Goal: Transaction & Acquisition: Purchase product/service

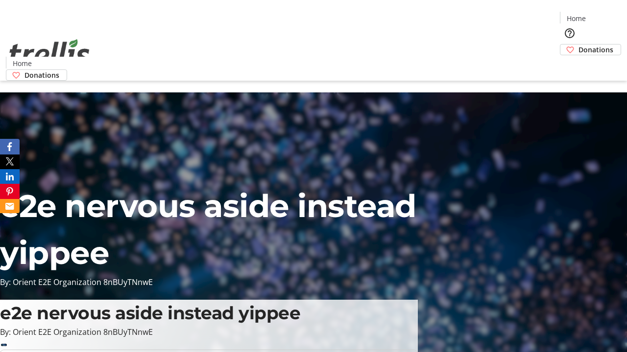
click at [578, 45] on span "Donations" at bounding box center [595, 50] width 35 height 10
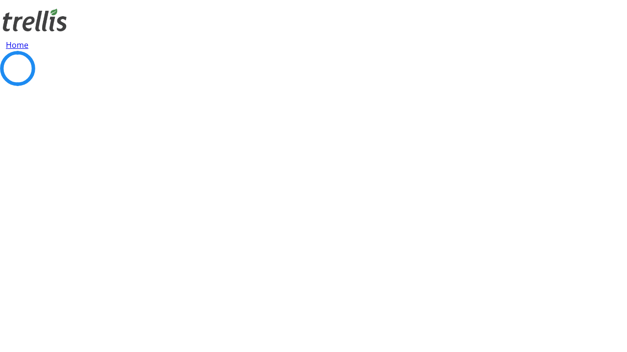
select select "CA"
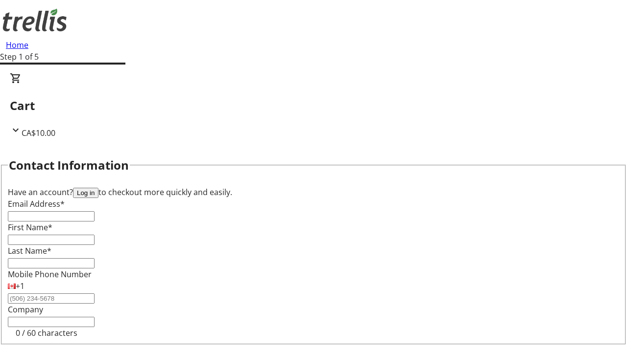
click at [98, 188] on button "Log in" at bounding box center [85, 193] width 25 height 10
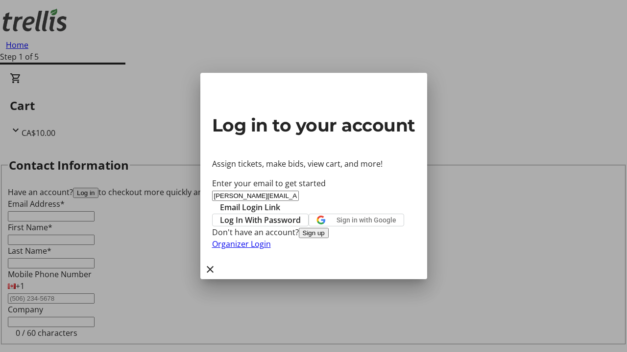
type input "[PERSON_NAME][EMAIL_ADDRESS][PERSON_NAME][DOMAIN_NAME]"
click at [280, 202] on span "Email Login Link" at bounding box center [250, 208] width 60 height 12
